Goal: Information Seeking & Learning: Compare options

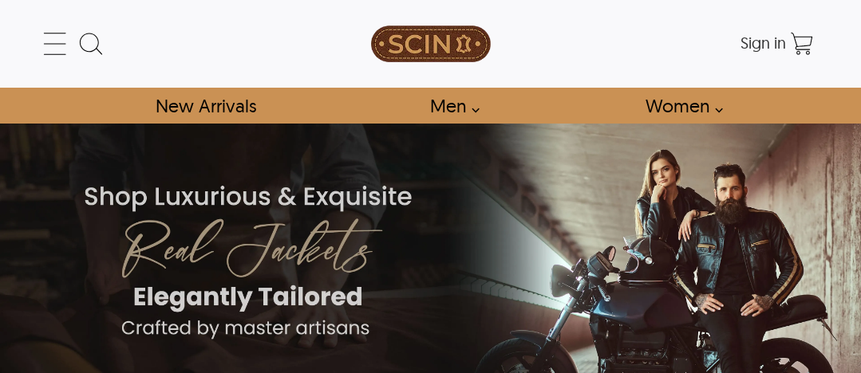
scroll to position [1228, 0]
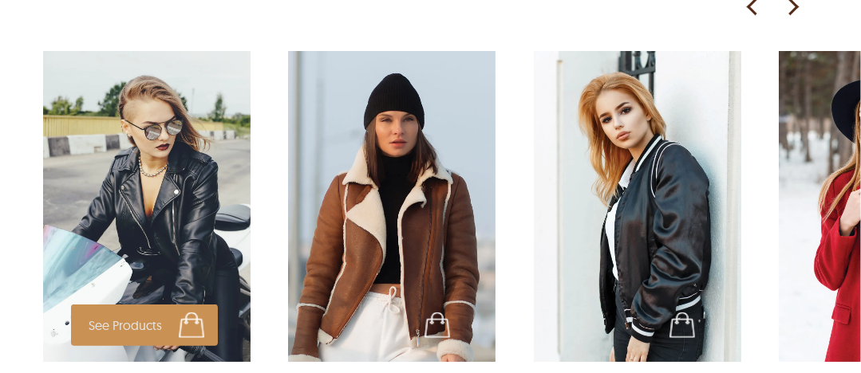
click at [131, 116] on img at bounding box center [146, 206] width 207 height 311
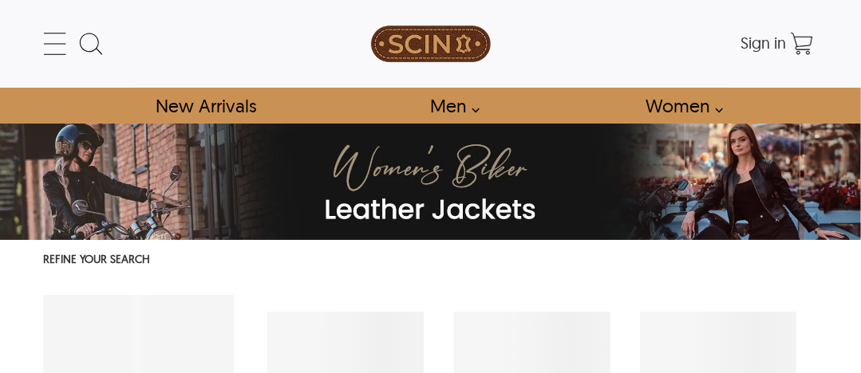
select select "********"
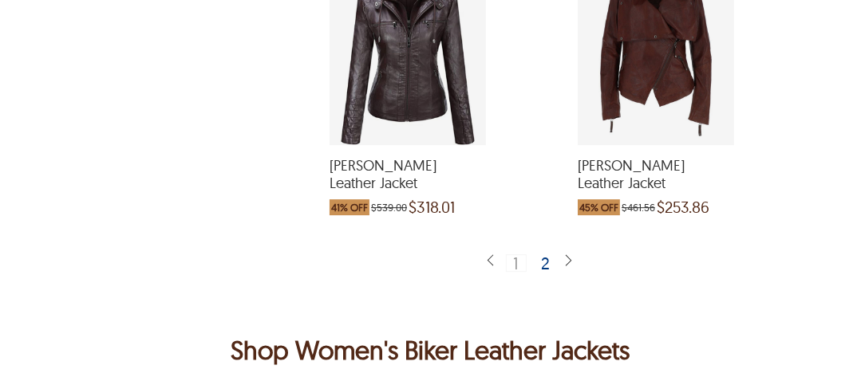
click at [570, 269] on img at bounding box center [568, 261] width 13 height 15
click at [546, 270] on div "2" at bounding box center [545, 262] width 23 height 16
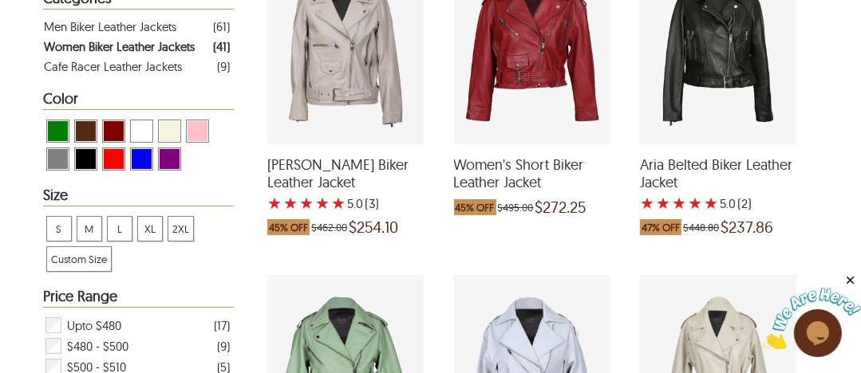
scroll to position [382, 0]
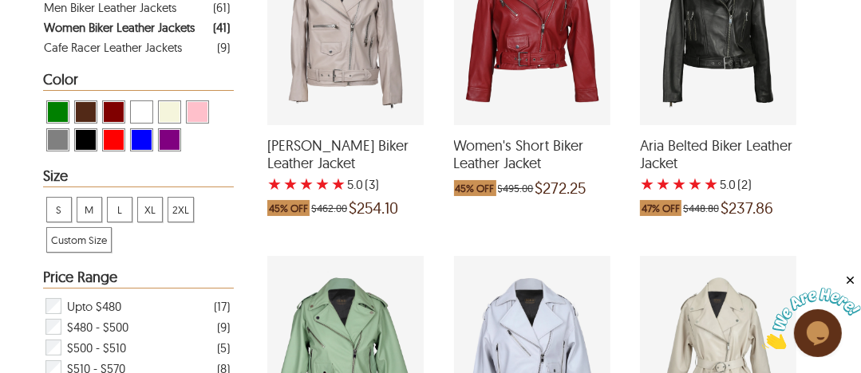
drag, startPoint x: 353, startPoint y: 46, endPoint x: 325, endPoint y: 62, distance: 32.8
click at [325, 62] on div "Nora Belted Biker Leather Jacket with a 5 Star Rating 3 Product Review which wa…" at bounding box center [345, 27] width 156 height 195
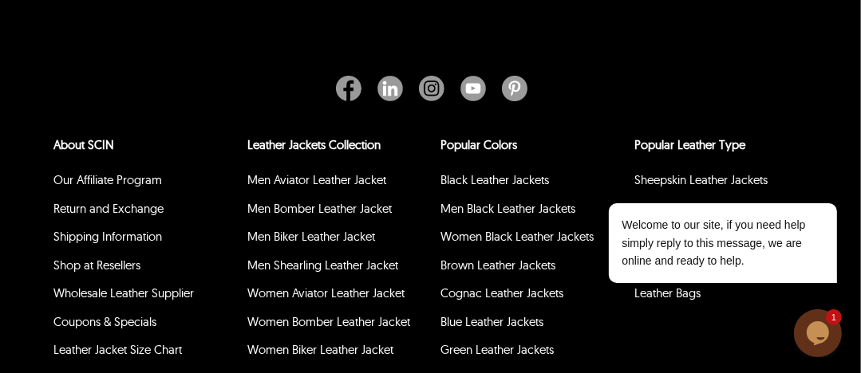
scroll to position [2279, 0]
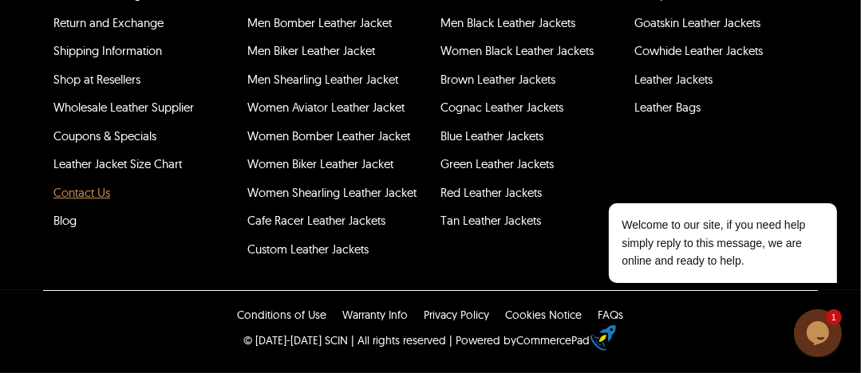
click at [79, 186] on link "Contact Us" at bounding box center [81, 192] width 57 height 15
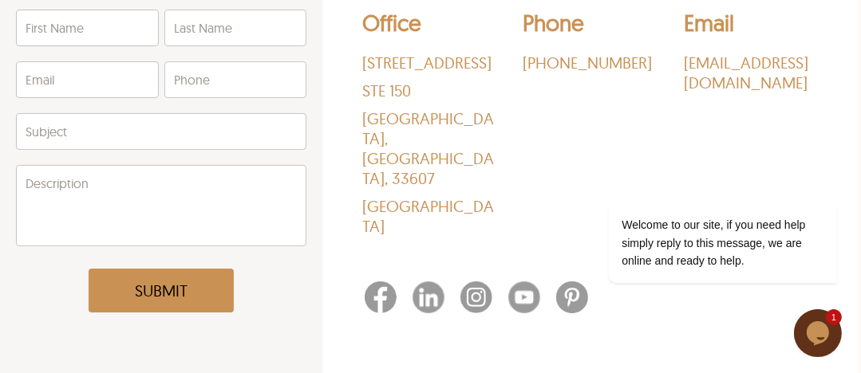
scroll to position [242, 0]
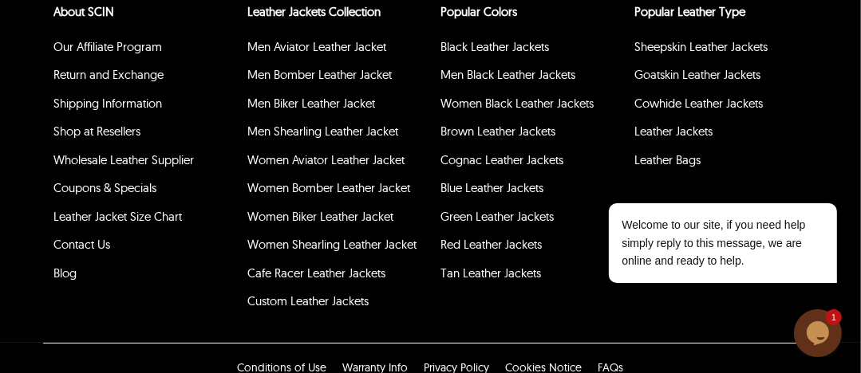
select select "********"
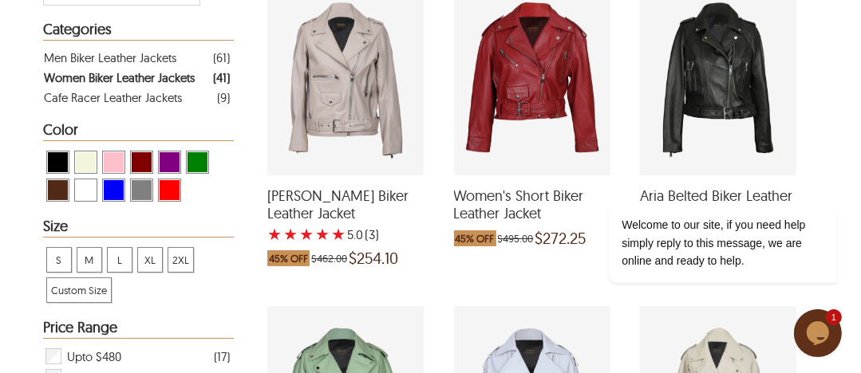
scroll to position [345, 0]
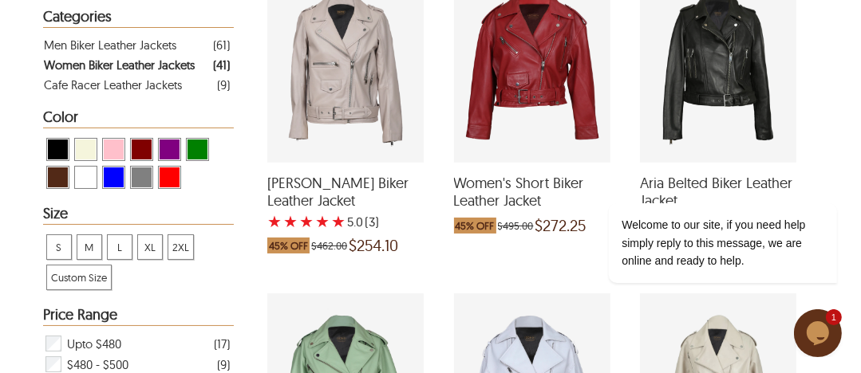
click at [565, 87] on div "Women's Short Biker Leather Jacket which was at a price of $495.00, now after d…" at bounding box center [532, 64] width 156 height 195
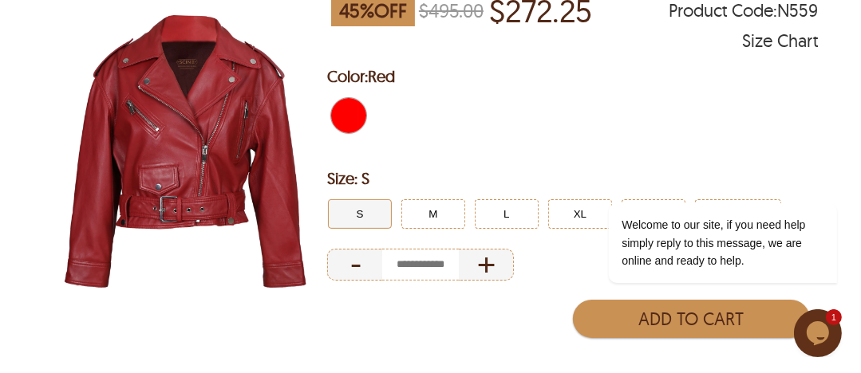
scroll to position [242, 0]
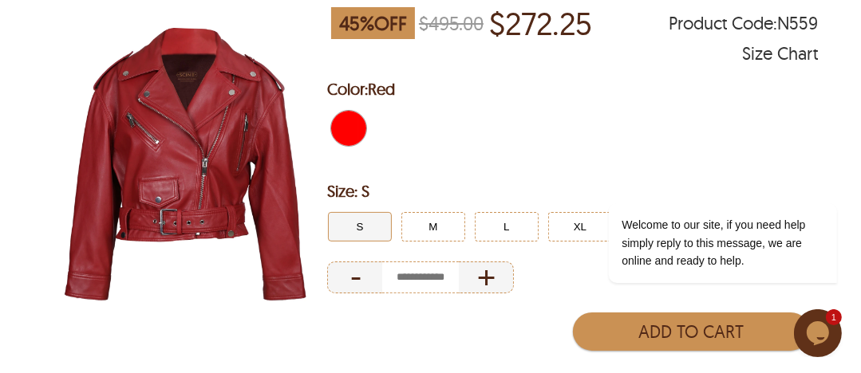
click at [345, 125] on span "Red" at bounding box center [340, 128] width 18 height 35
select select "********"
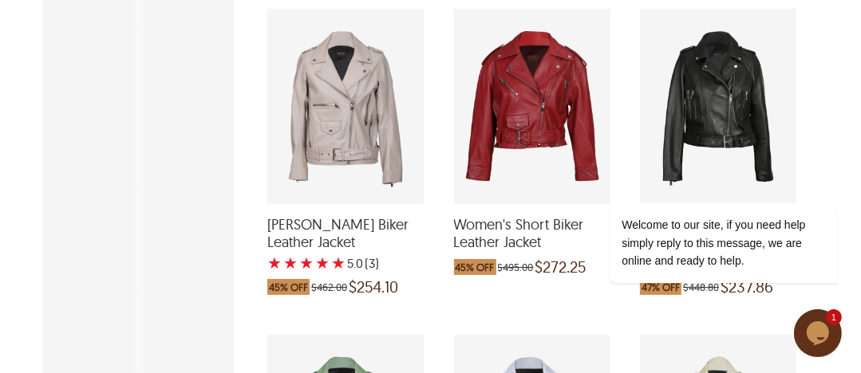
scroll to position [345, 0]
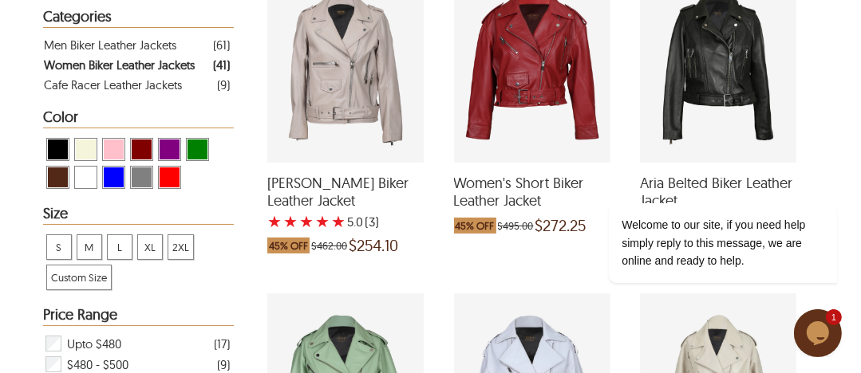
click at [759, 62] on div "Aria Belted Biker Leather Jacket with a 5 Star Rating 2 Product Review which wa…" at bounding box center [718, 64] width 156 height 195
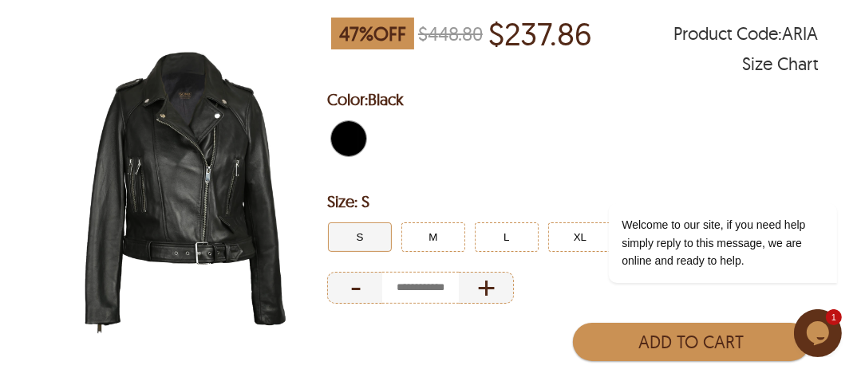
scroll to position [299, 0]
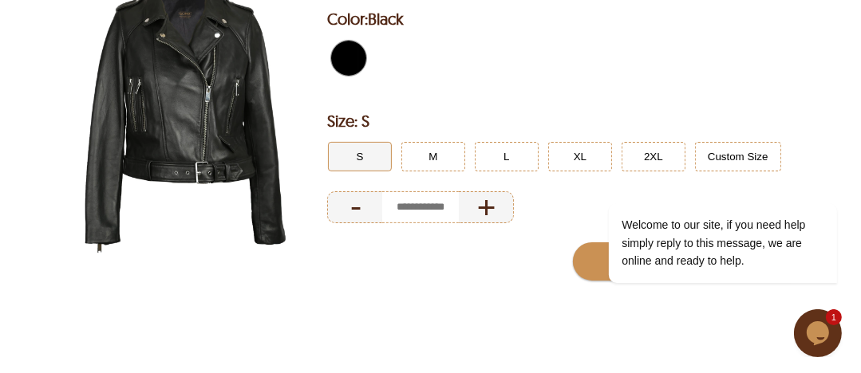
select select "********"
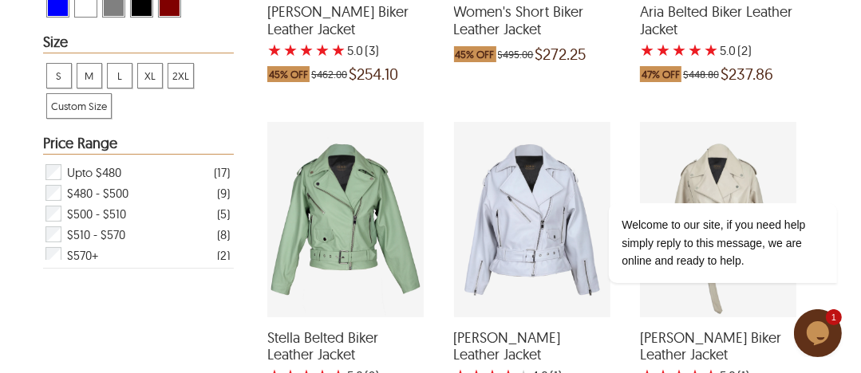
scroll to position [526, 0]
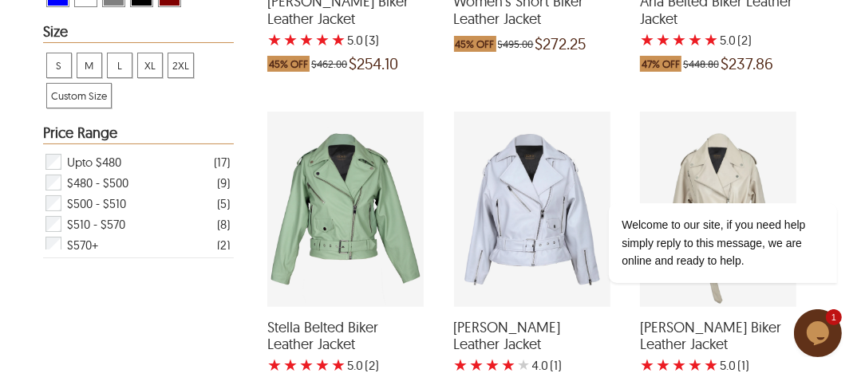
drag, startPoint x: 325, startPoint y: 211, endPoint x: 358, endPoint y: 255, distance: 55.4
click at [358, 255] on div "Stella Belted Biker Leather Jacket with a 5 Star Rating 2 Product Review which …" at bounding box center [345, 209] width 156 height 195
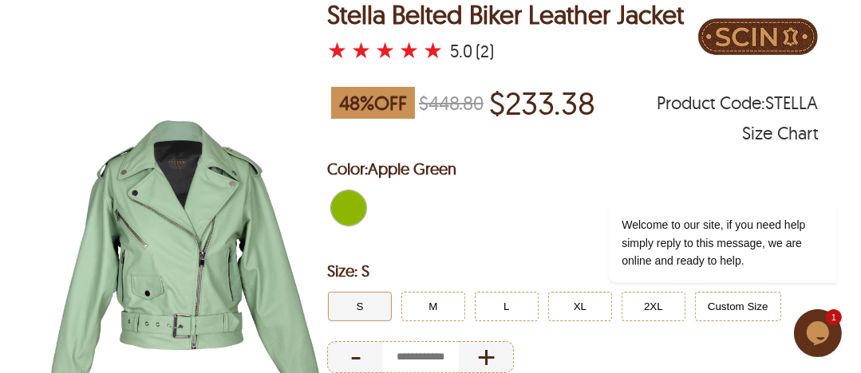
scroll to position [177, 0]
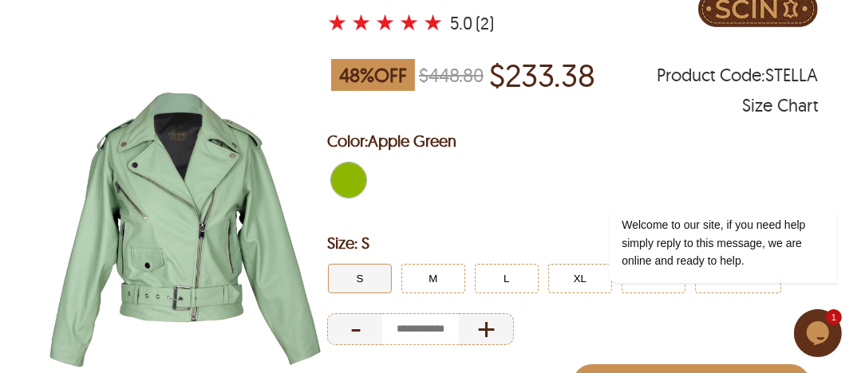
click at [346, 183] on span "Apple Green" at bounding box center [340, 180] width 18 height 35
select select "********"
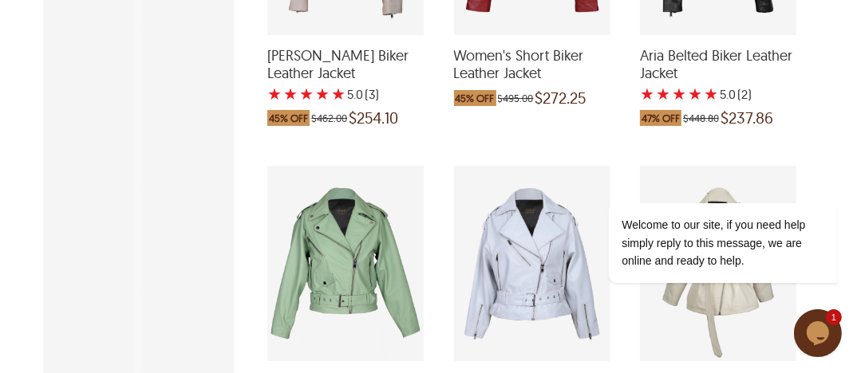
scroll to position [526, 0]
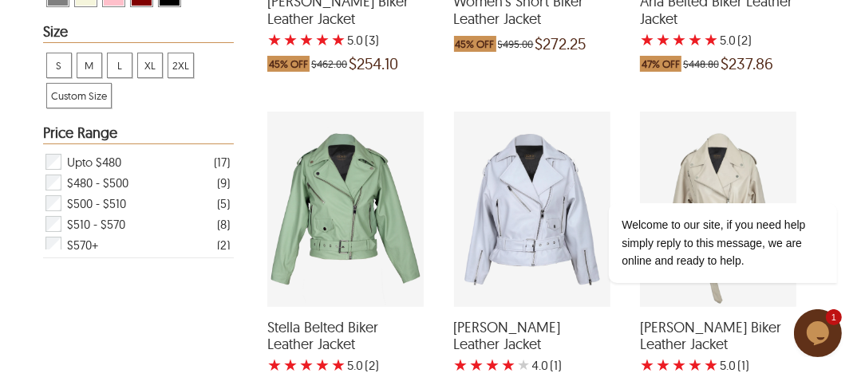
click at [535, 160] on div "Elanor Biker Leather Jacket with a 4 Star Rating 1 Product Review which was at …" at bounding box center [532, 209] width 156 height 195
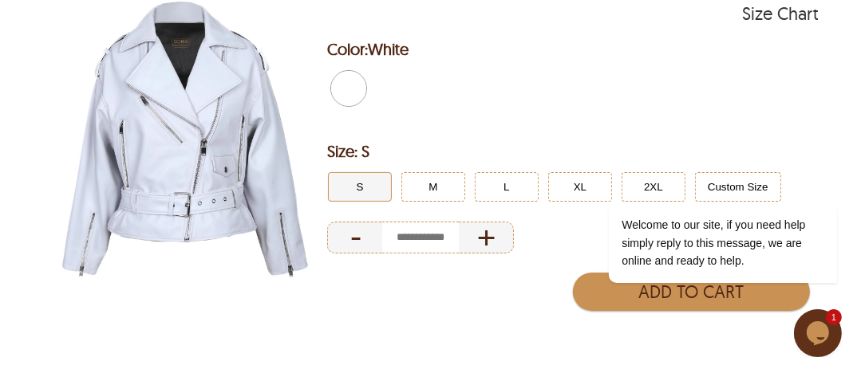
scroll to position [246, 0]
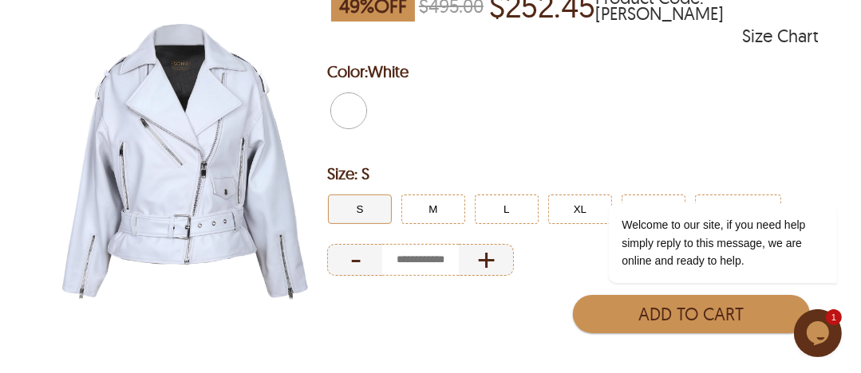
select select "********"
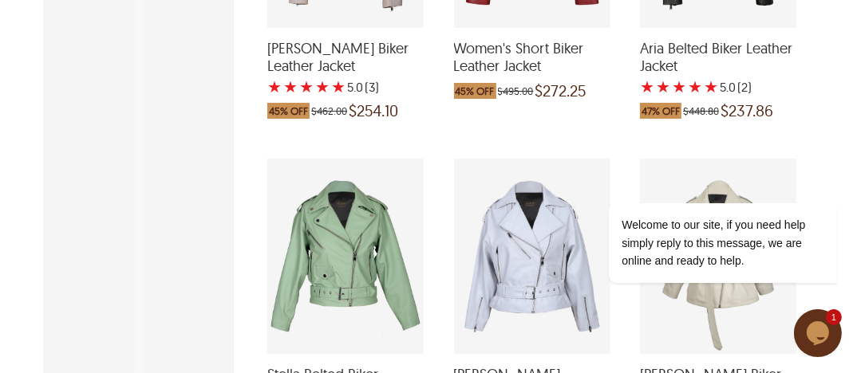
scroll to position [526, 0]
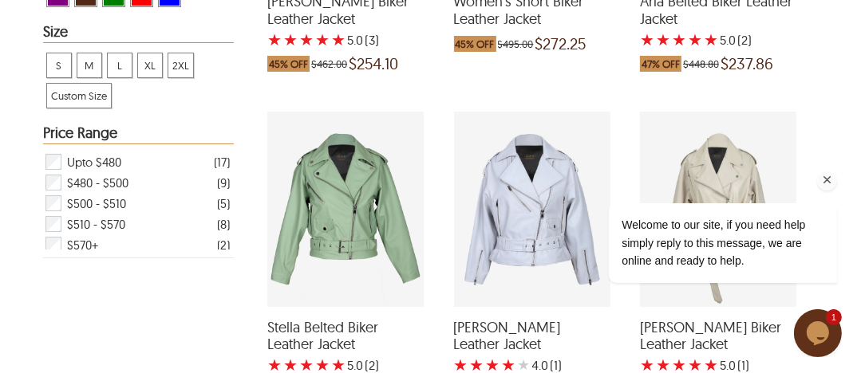
drag, startPoint x: 717, startPoint y: 179, endPoint x: 748, endPoint y: 181, distance: 31.1
click at [748, 181] on div at bounding box center [701, 180] width 270 height 20
click at [828, 176] on icon "Chat attention grabber" at bounding box center [826, 179] width 14 height 14
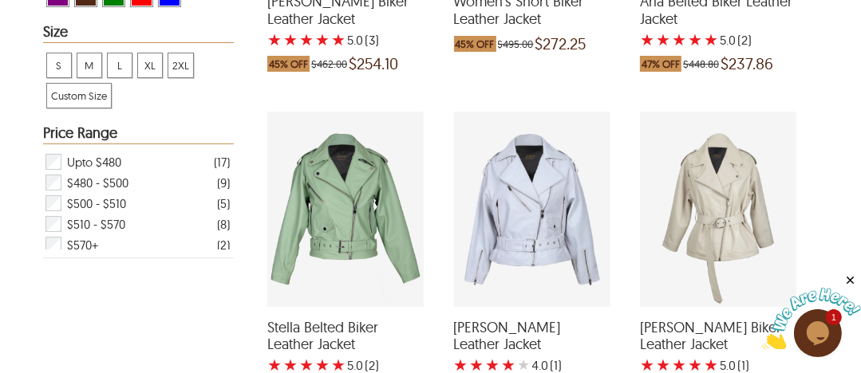
click at [702, 227] on div "Cleo Biker Leather Jacket with a 5 Star Rating 1 Product Review which was at a …" at bounding box center [718, 209] width 156 height 195
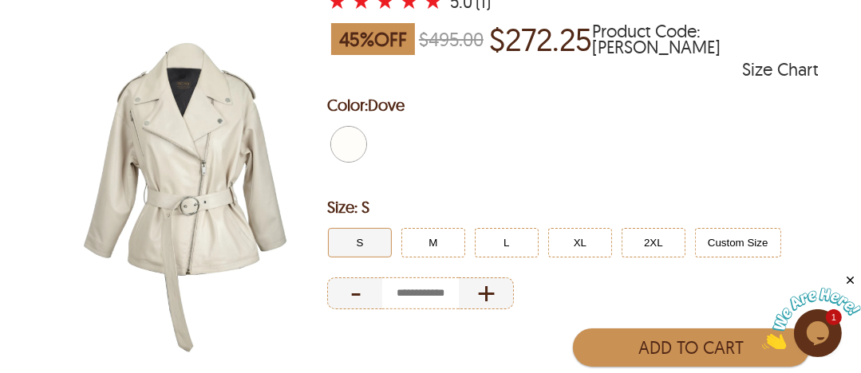
scroll to position [238, 0]
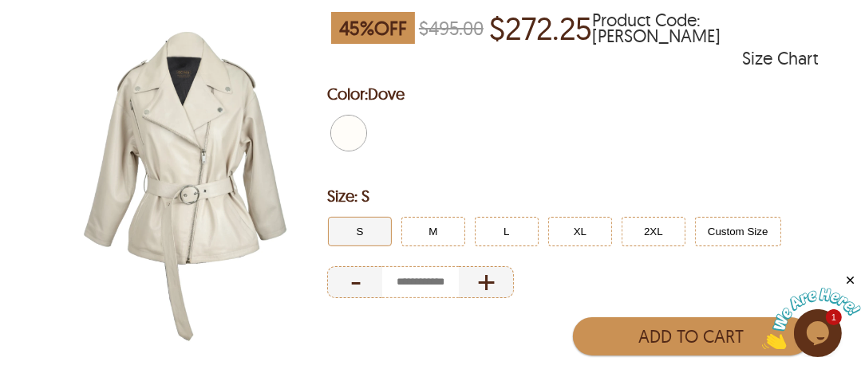
select select "********"
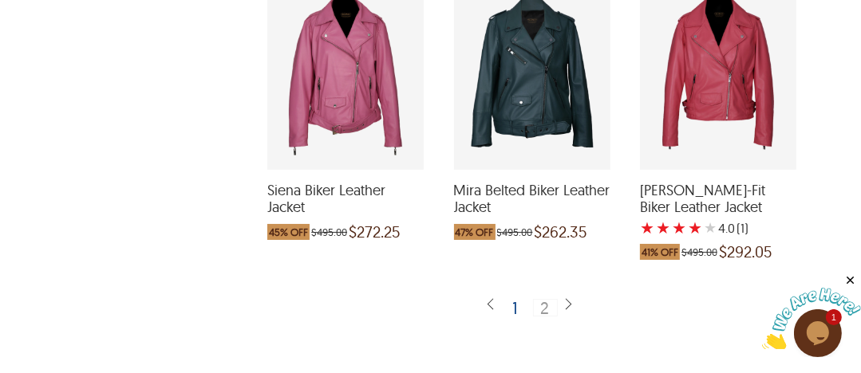
scroll to position [996, 0]
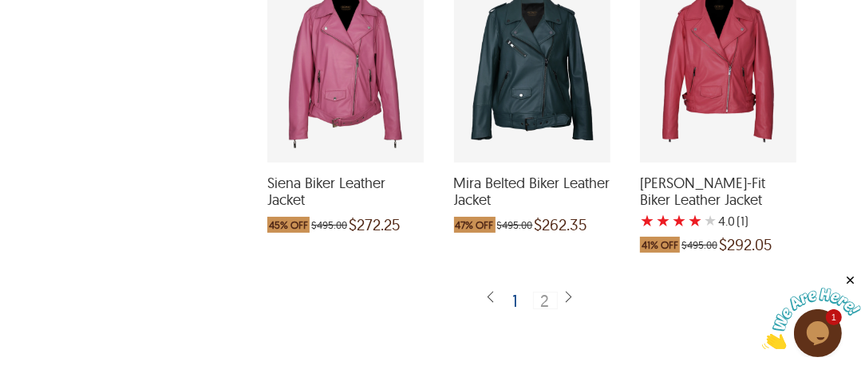
drag, startPoint x: 368, startPoint y: 101, endPoint x: 312, endPoint y: 92, distance: 56.6
click at [312, 92] on div "Siena Biker Leather Jacket which was at a price of $495.00, now after discount …" at bounding box center [345, 64] width 156 height 195
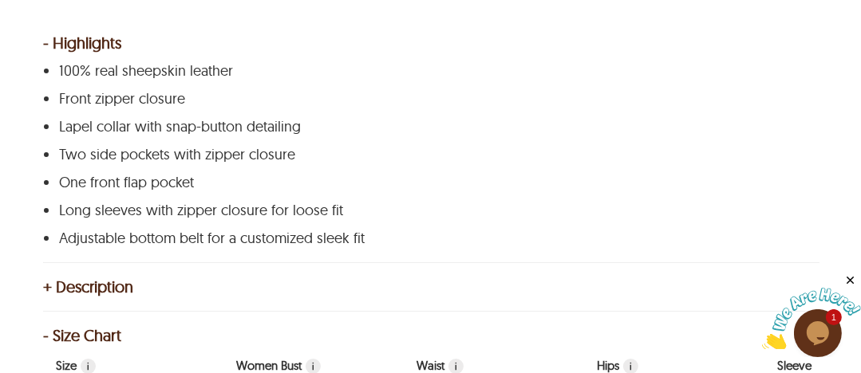
scroll to position [326, 0]
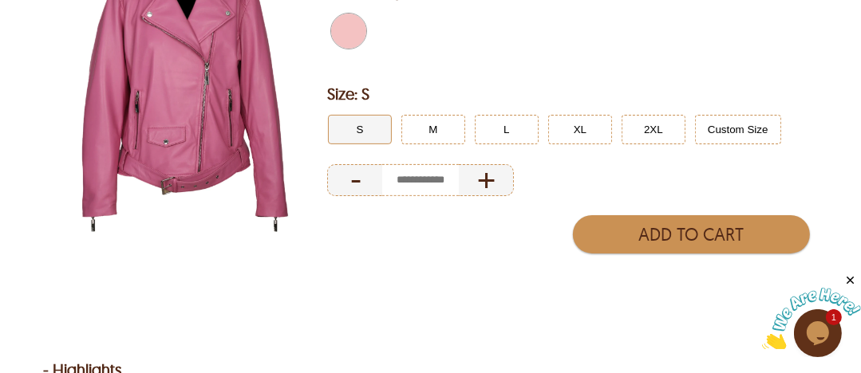
select select "********"
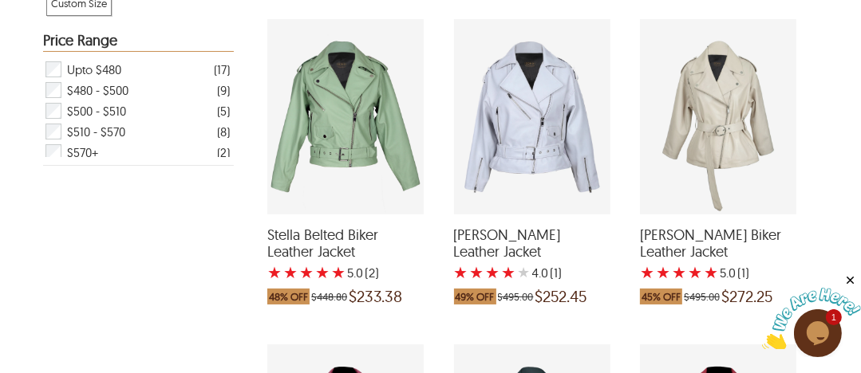
scroll to position [996, 0]
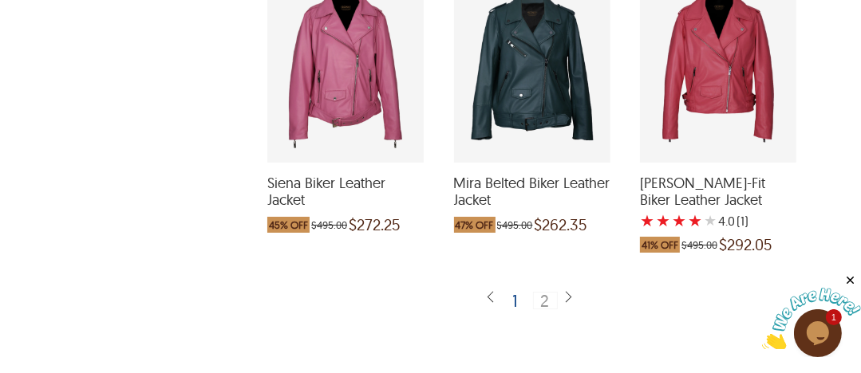
drag, startPoint x: 512, startPoint y: 107, endPoint x: 509, endPoint y: 76, distance: 31.3
click at [509, 76] on div "Mira Belted Biker Leather Jacket which was at a price of $495.00, now after dis…" at bounding box center [532, 64] width 156 height 195
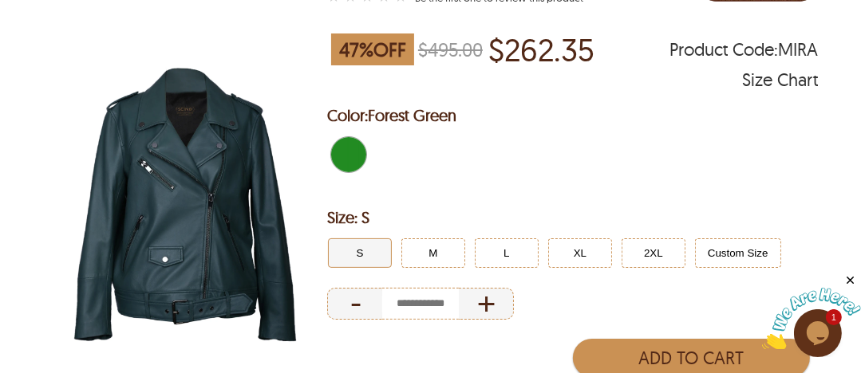
scroll to position [178, 0]
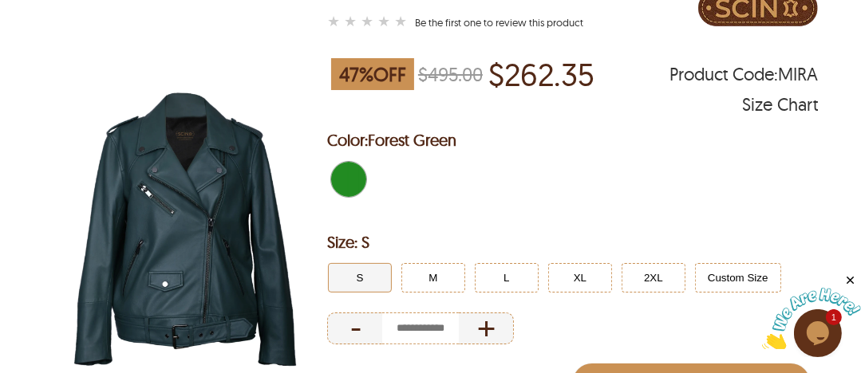
click at [345, 181] on span "Forest Green" at bounding box center [340, 179] width 18 height 35
select select "********"
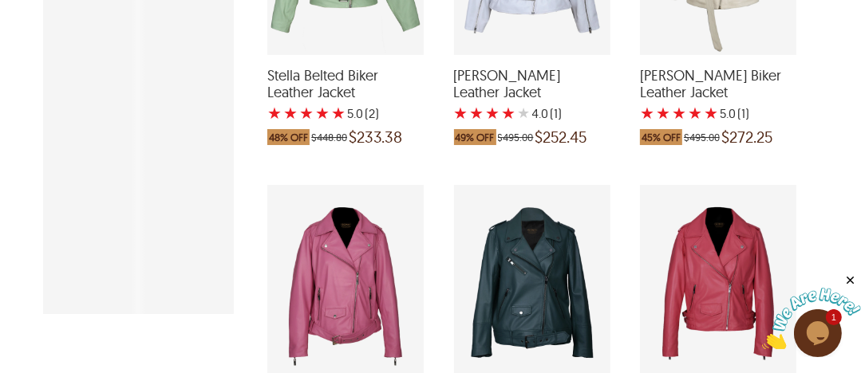
scroll to position [996, 0]
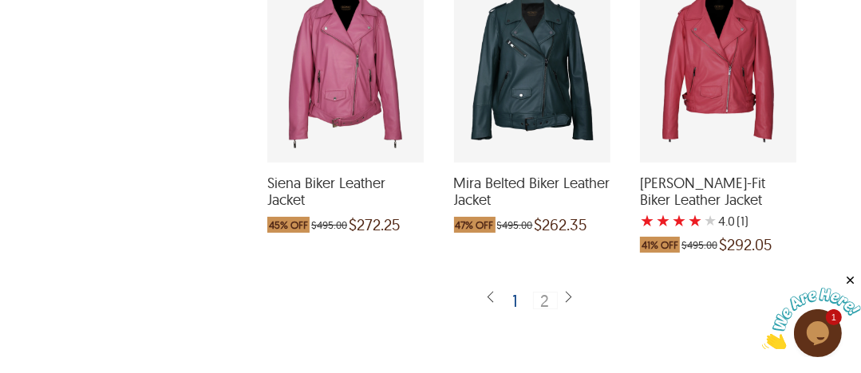
click at [731, 46] on div "Carol Tapered-Fit Biker Leather Jacket with a 4 Star Rating 1 Product Review wh…" at bounding box center [718, 64] width 156 height 195
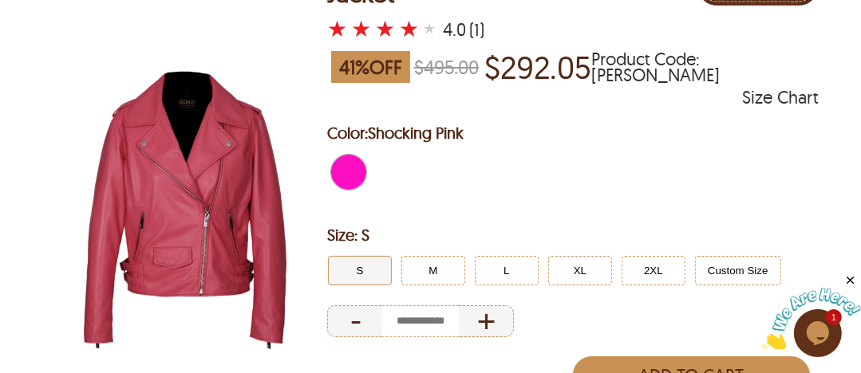
scroll to position [177, 0]
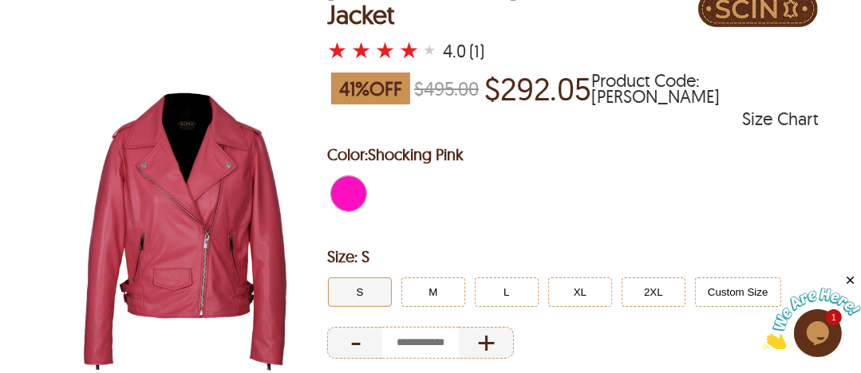
select select "********"
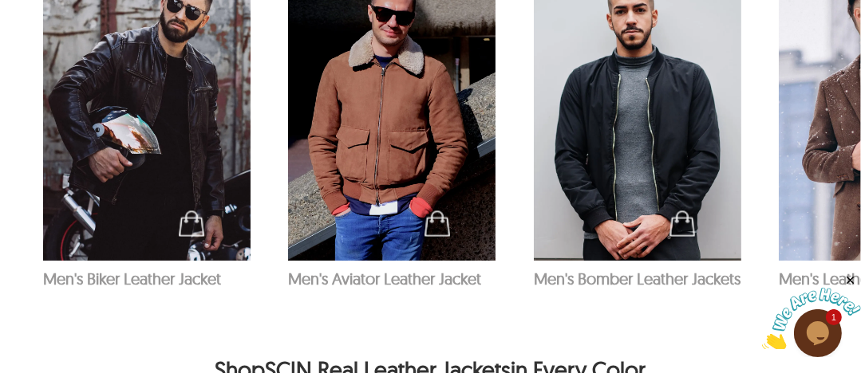
scroll to position [1949, 0]
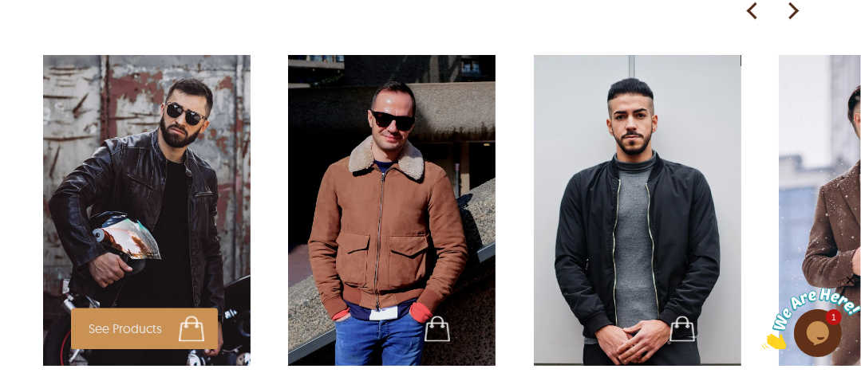
click at [137, 208] on img at bounding box center [146, 210] width 207 height 311
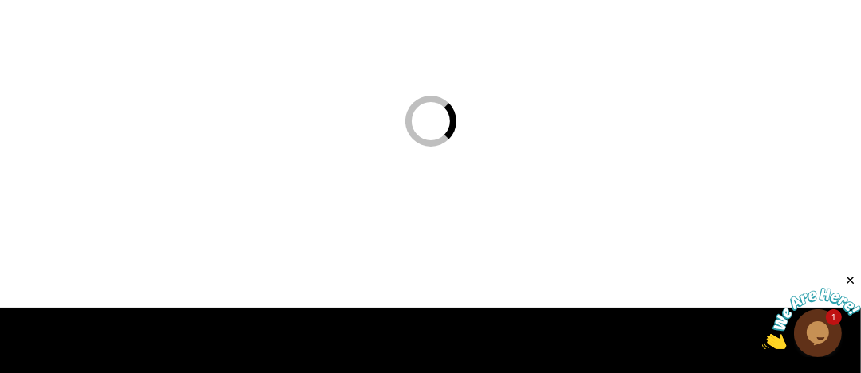
scroll to position [61, 0]
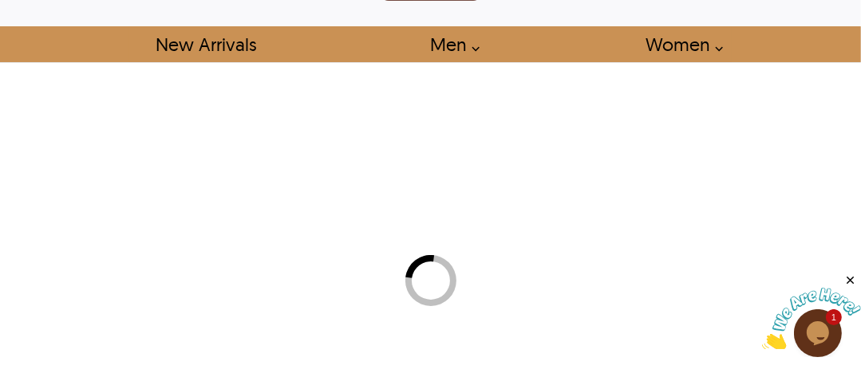
select select "********"
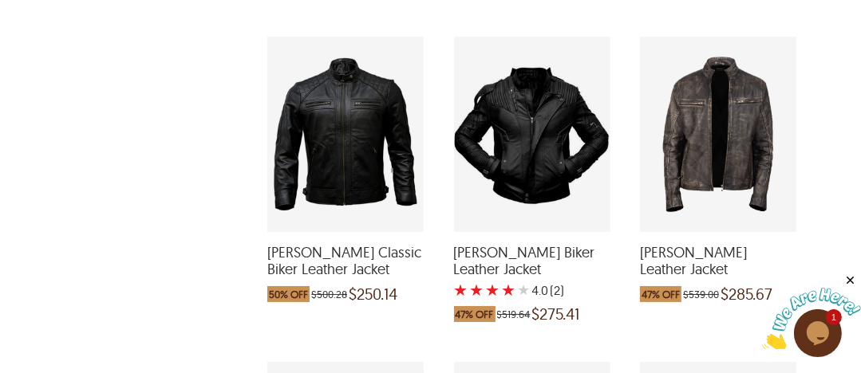
scroll to position [916, 0]
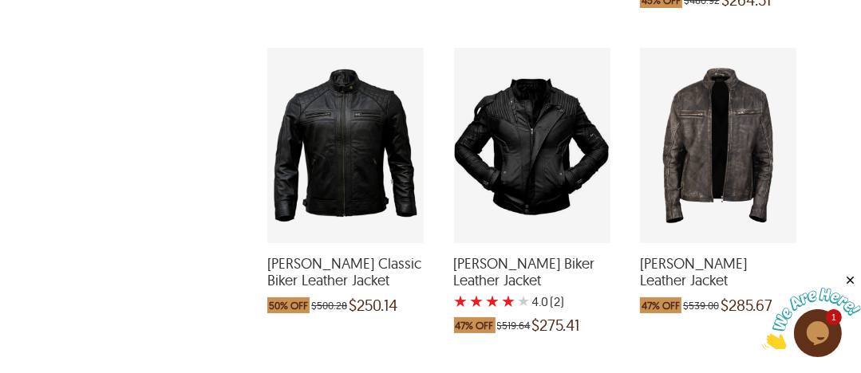
drag, startPoint x: 366, startPoint y: 148, endPoint x: 264, endPoint y: 81, distance: 122.6
click at [286, 81] on div "Jason Classic Biker Leather Jacket which was at a price of $500.28, now after d…" at bounding box center [345, 145] width 156 height 195
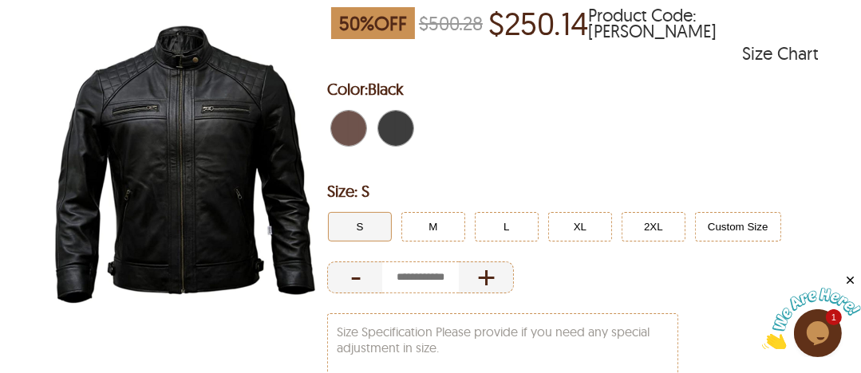
scroll to position [211, 0]
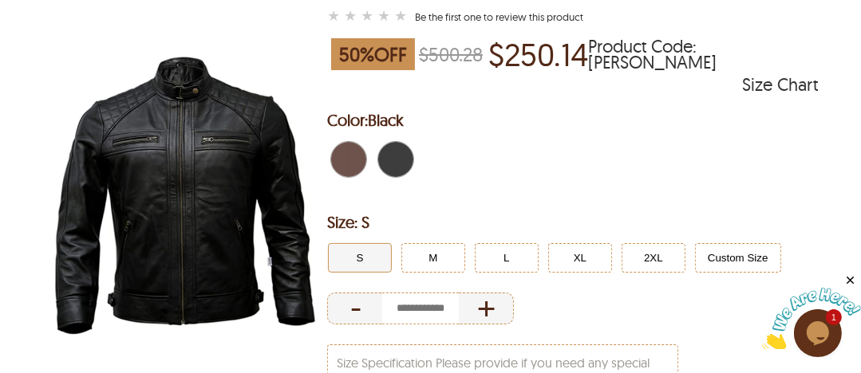
click at [347, 148] on span "Brown" at bounding box center [340, 159] width 18 height 35
click at [236, 167] on img at bounding box center [185, 195] width 284 height 355
